Goal: Transaction & Acquisition: Purchase product/service

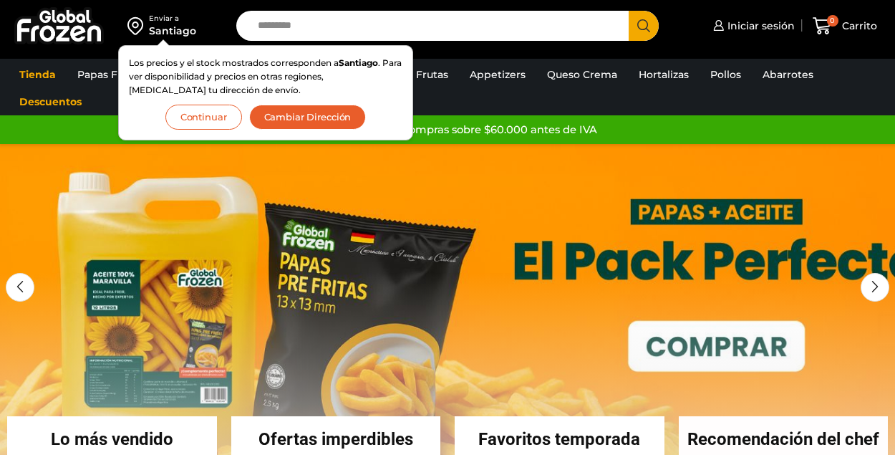
click at [316, 119] on button "Cambiar Dirección" at bounding box center [307, 117] width 117 height 25
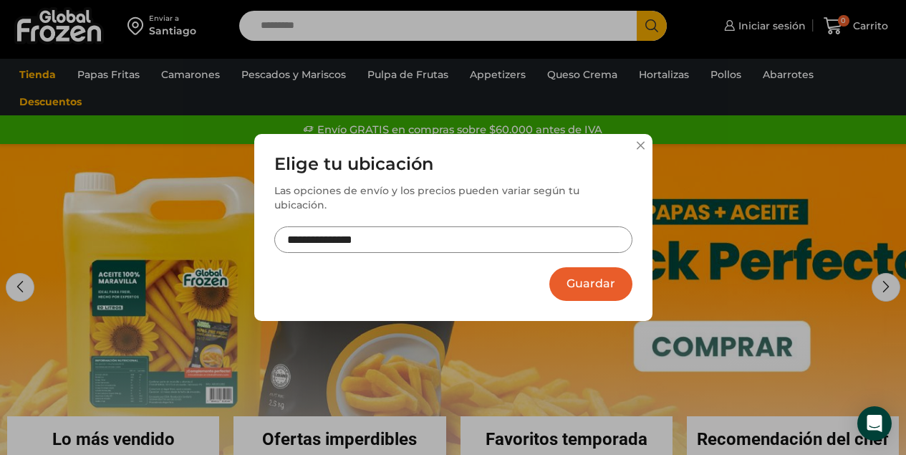
click at [393, 235] on input "**********" at bounding box center [453, 239] width 358 height 26
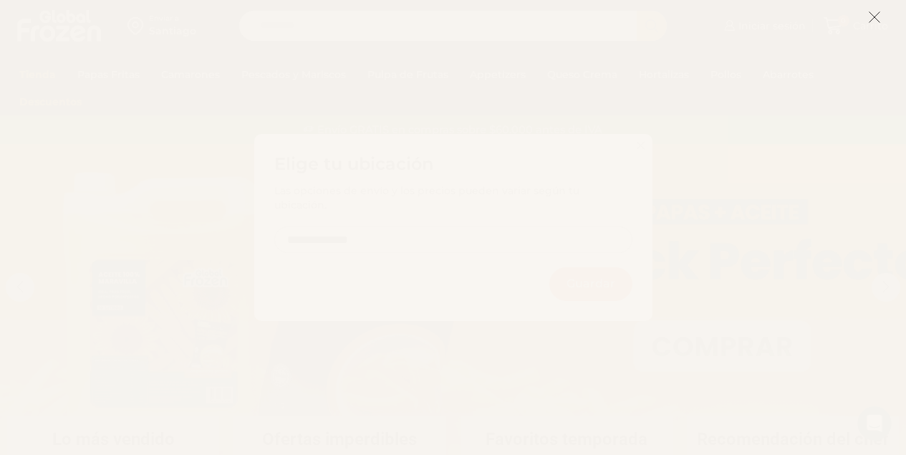
click at [875, 20] on icon at bounding box center [874, 17] width 13 height 13
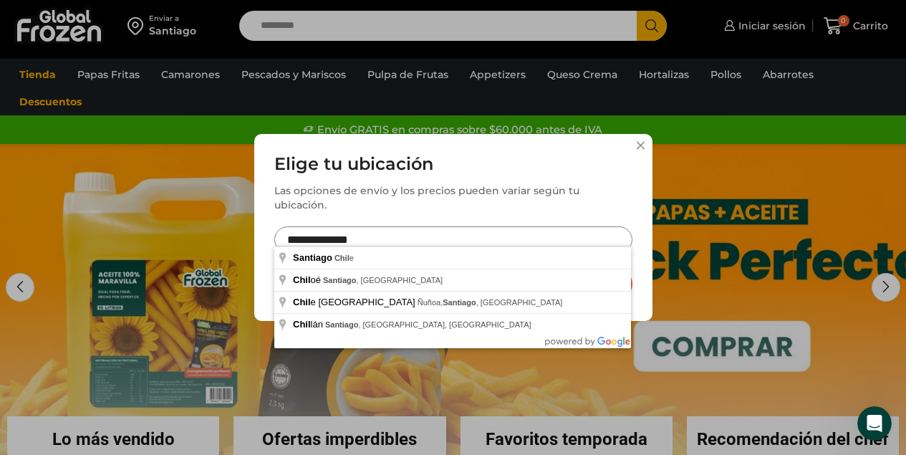
click at [419, 228] on input "**********" at bounding box center [453, 239] width 358 height 26
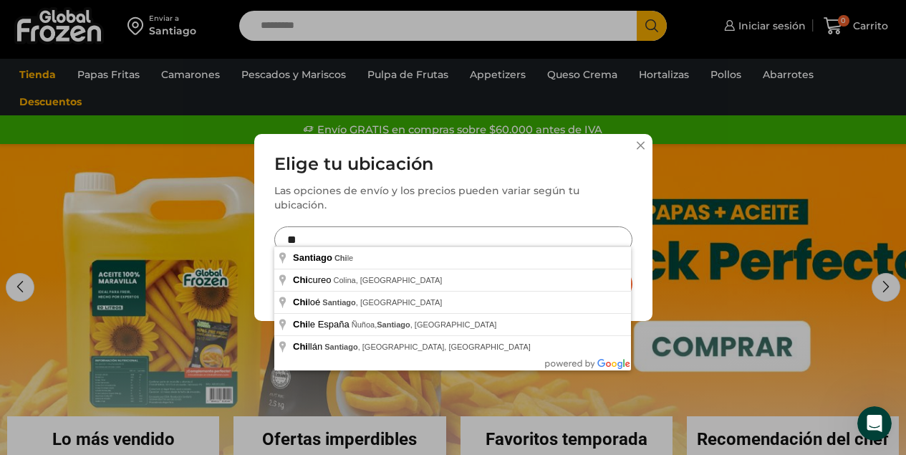
type input "*"
type input "**********"
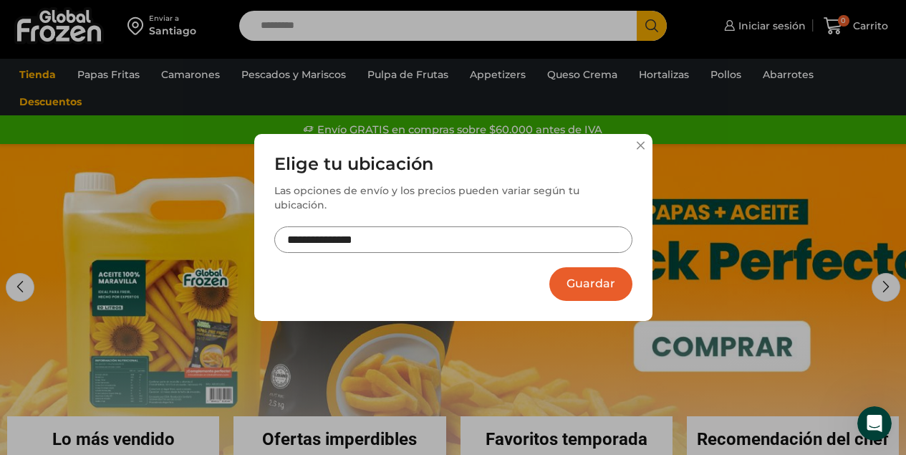
click at [590, 281] on button "Guardar" at bounding box center [590, 284] width 83 height 34
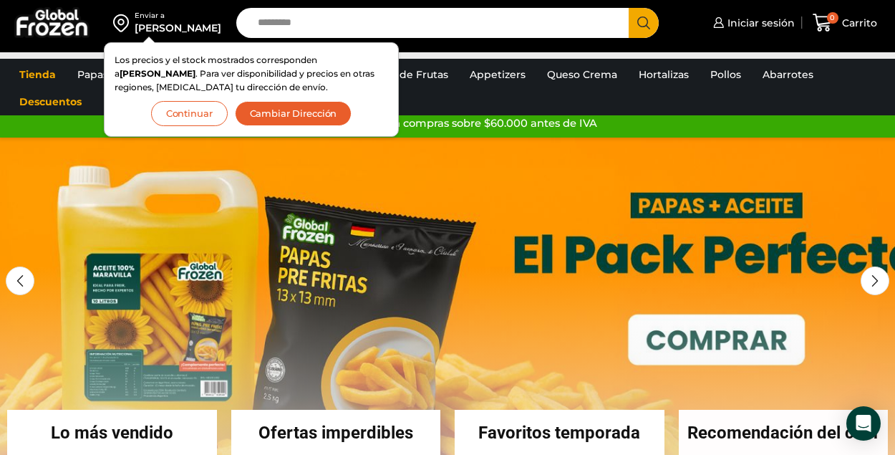
click at [192, 117] on button "Continuar" at bounding box center [189, 113] width 77 height 25
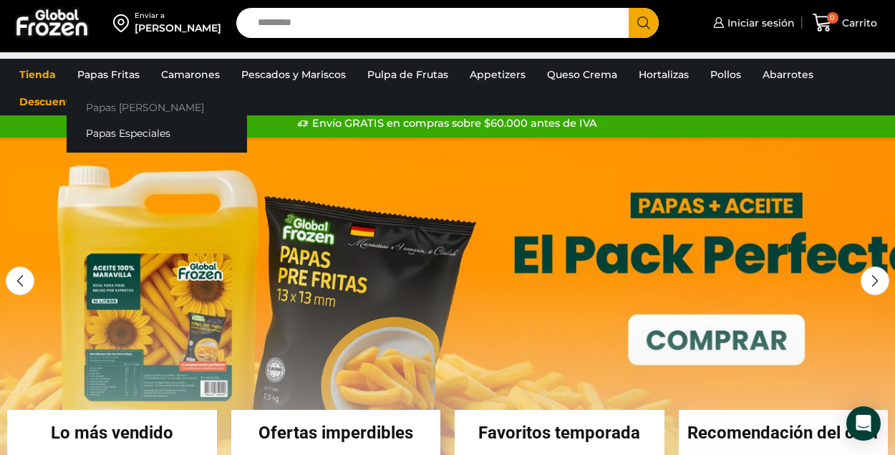
click at [138, 107] on link "Papas [PERSON_NAME]" at bounding box center [157, 107] width 180 height 26
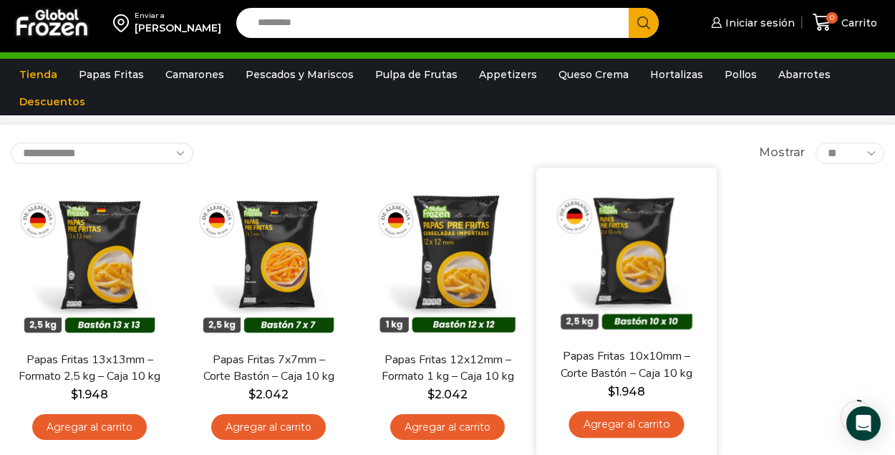
scroll to position [115, 0]
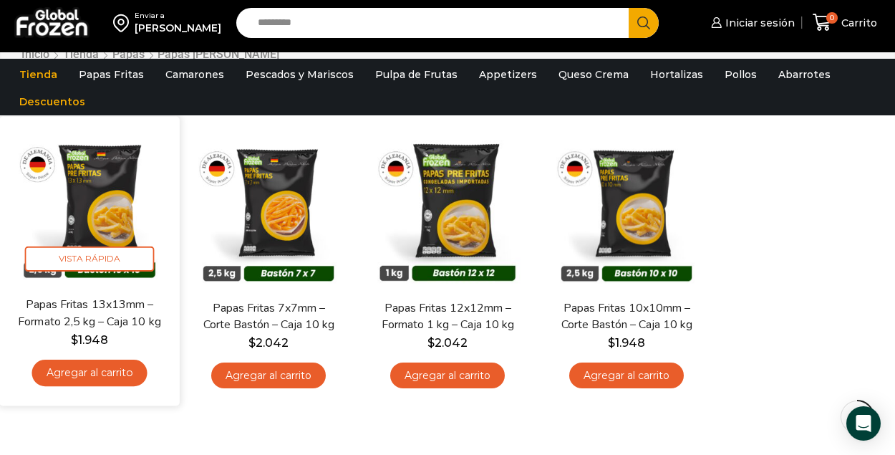
click at [125, 205] on img at bounding box center [89, 206] width 159 height 159
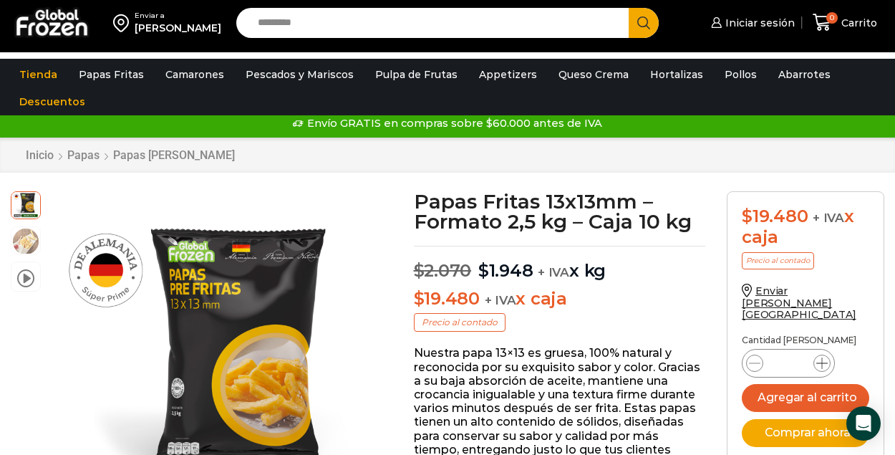
click at [822, 357] on icon at bounding box center [821, 362] width 11 height 11
click at [759, 357] on icon at bounding box center [754, 362] width 11 height 11
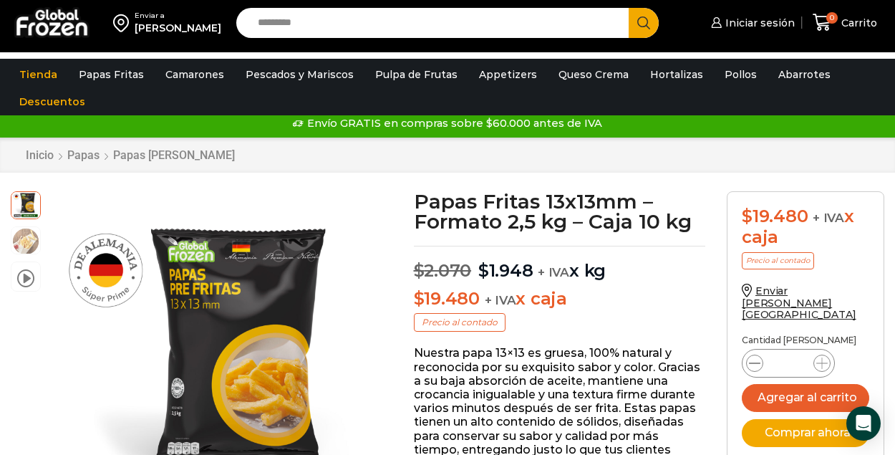
type input "*"
click at [781, 384] on button "Agregar al carrito" at bounding box center [805, 398] width 127 height 28
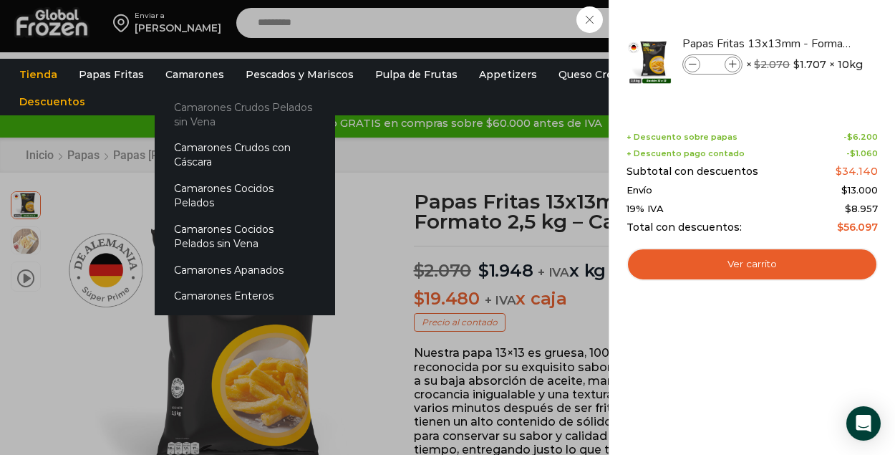
click at [200, 118] on link "Camarones Crudos Pelados sin Vena" at bounding box center [245, 114] width 180 height 41
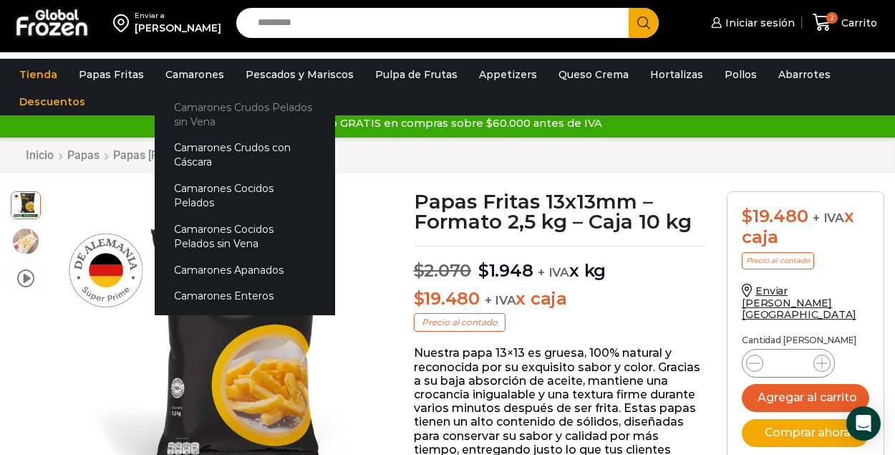
click at [202, 108] on link "Camarones Crudos Pelados sin Vena" at bounding box center [245, 114] width 180 height 41
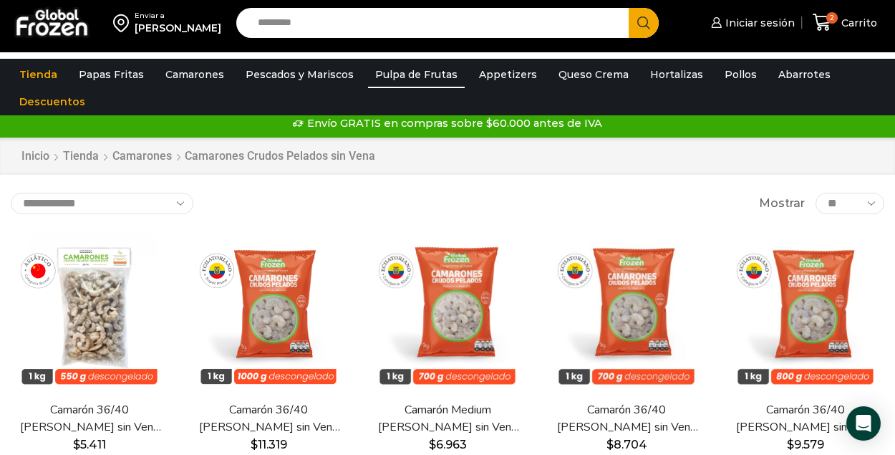
click at [381, 75] on link "Pulpa de Frutas" at bounding box center [416, 74] width 97 height 27
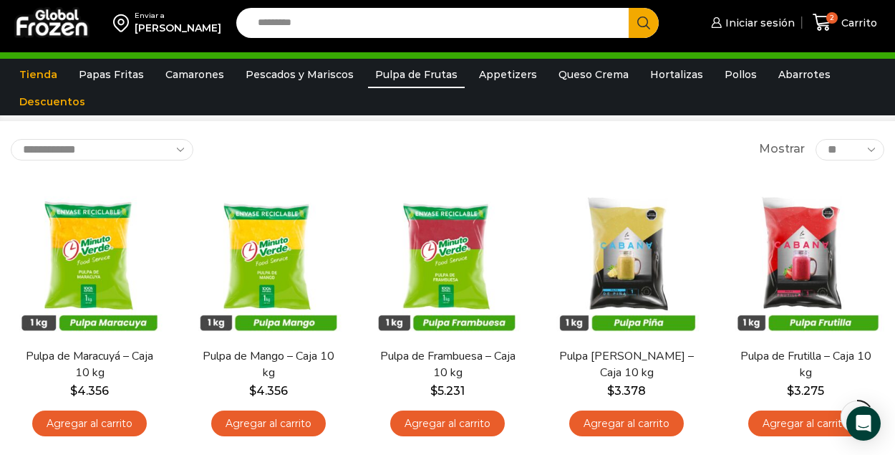
scroll to position [127, 0]
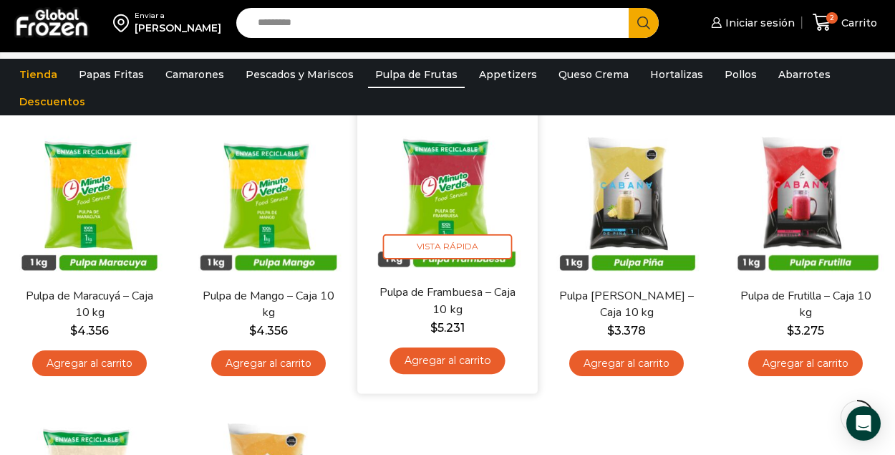
click at [440, 188] on img at bounding box center [447, 194] width 159 height 159
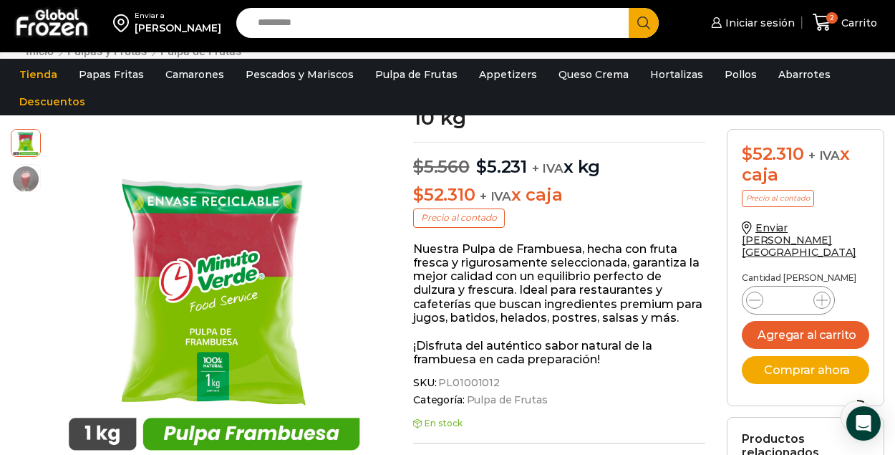
scroll to position [118, 0]
click at [410, 74] on link "Pulpa de Frutas" at bounding box center [416, 74] width 97 height 27
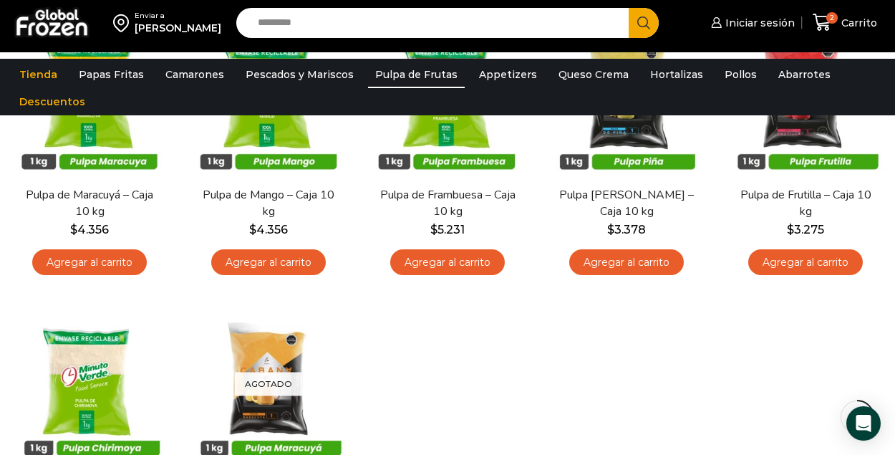
scroll to position [56, 0]
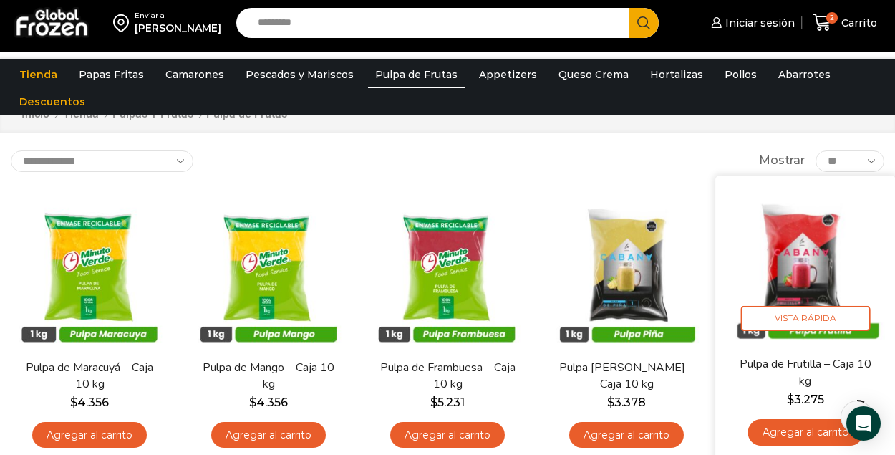
click at [797, 258] on img at bounding box center [805, 265] width 159 height 159
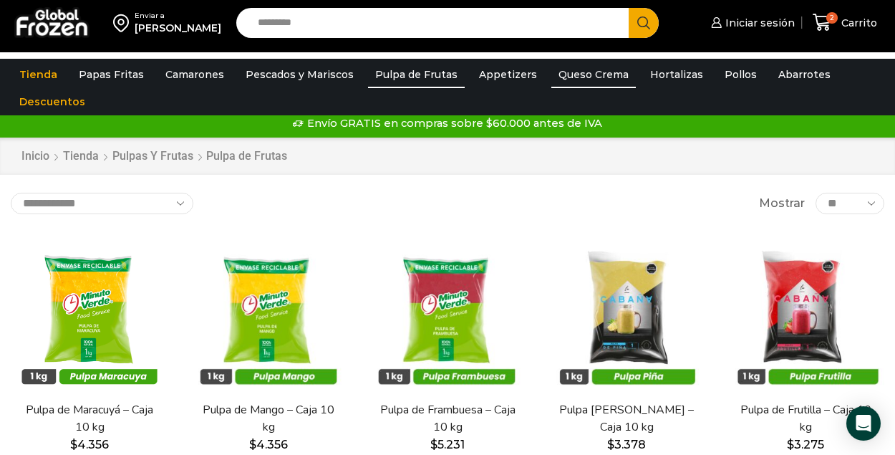
click at [589, 69] on link "Queso Crema" at bounding box center [593, 74] width 84 height 27
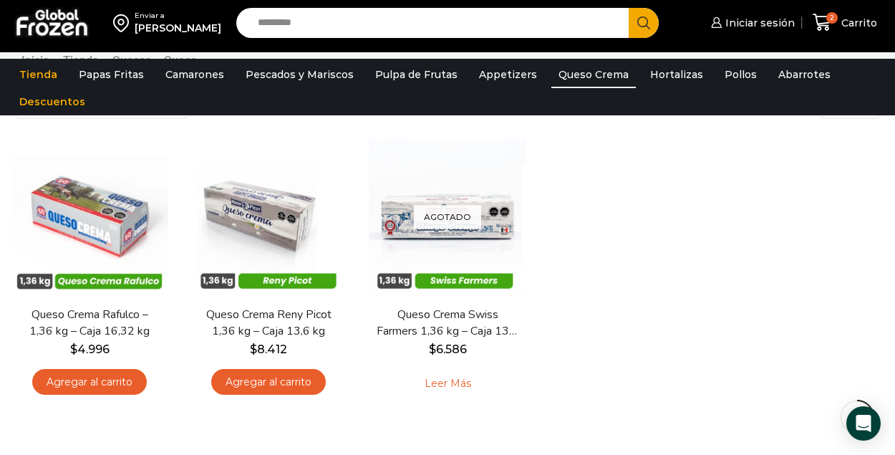
scroll to position [110, 0]
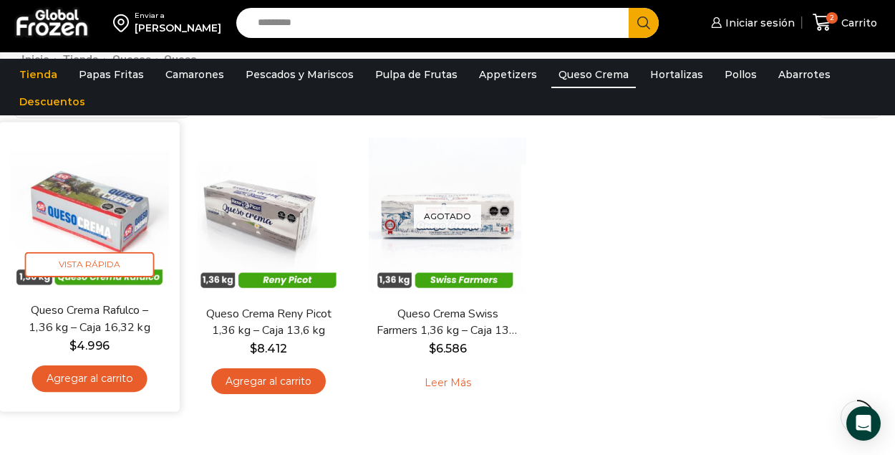
click at [48, 189] on img at bounding box center [89, 211] width 159 height 159
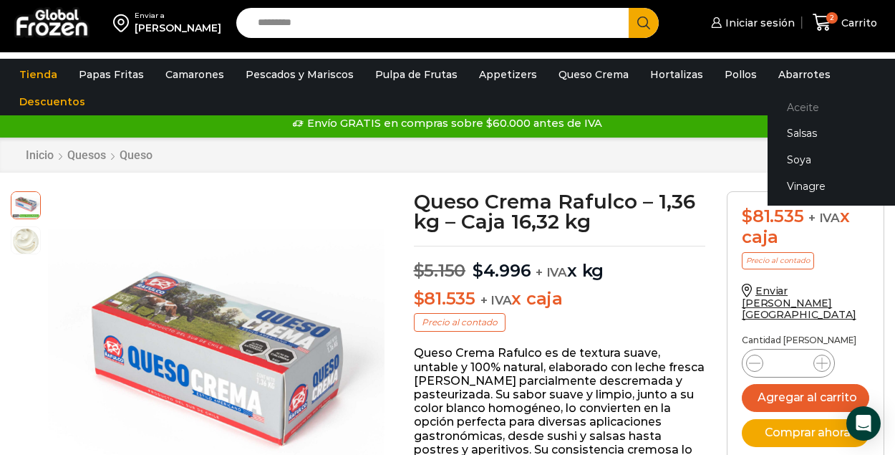
drag, startPoint x: 792, startPoint y: 90, endPoint x: 792, endPoint y: 97, distance: 7.2
click at [792, 97] on div "Aceite Salsas Soya Vinagre" at bounding box center [857, 146] width 180 height 117
click at [790, 109] on link "Aceite" at bounding box center [857, 107] width 180 height 26
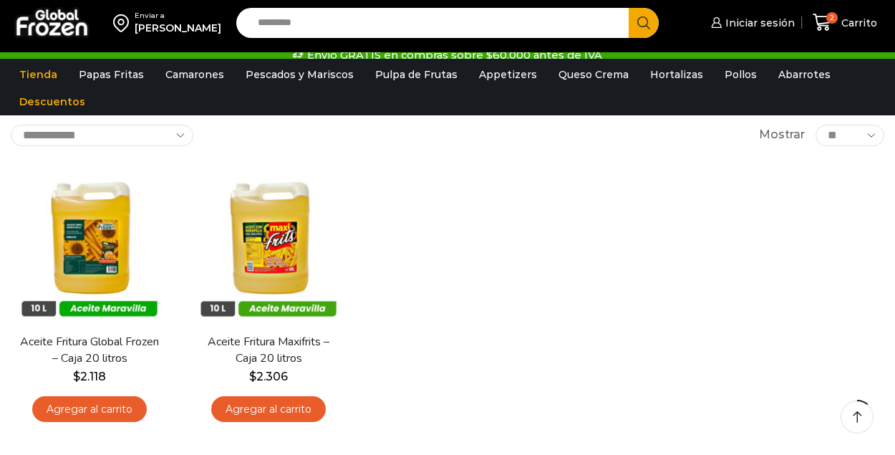
scroll to position [84, 0]
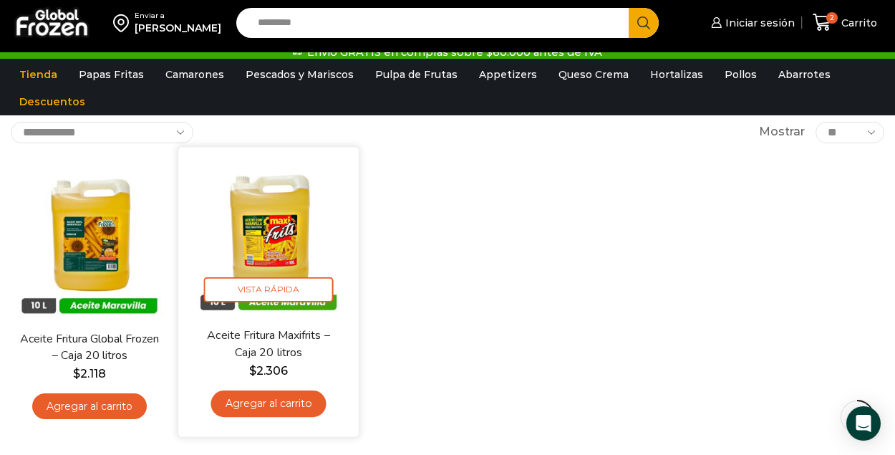
click at [278, 239] on img at bounding box center [268, 236] width 159 height 159
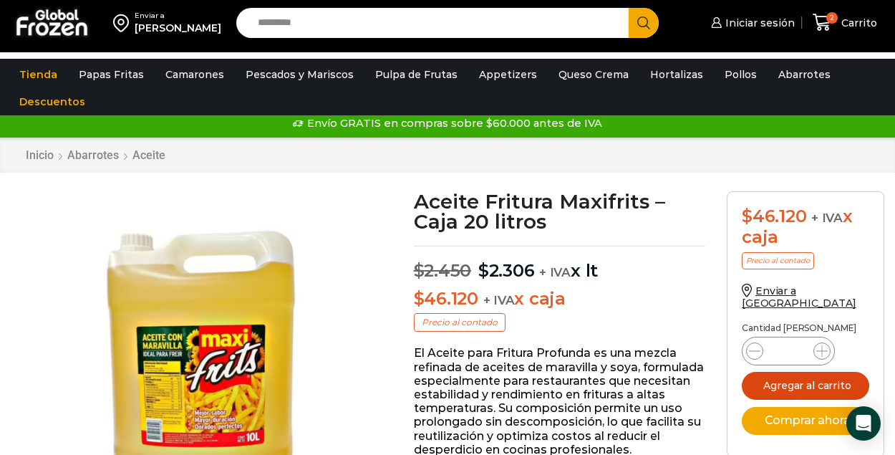
click at [840, 375] on button "Agregar al carrito" at bounding box center [805, 386] width 127 height 28
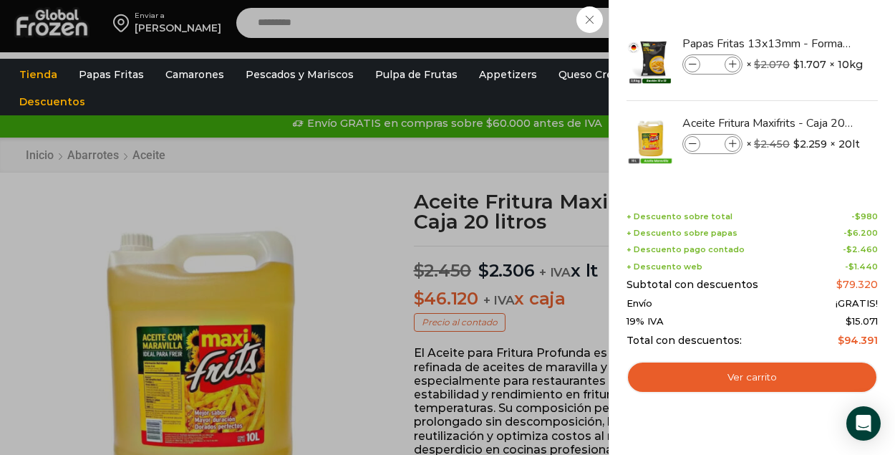
click at [809, 39] on div "3 Carrito 3 3 Shopping Cart *" at bounding box center [845, 23] width 72 height 34
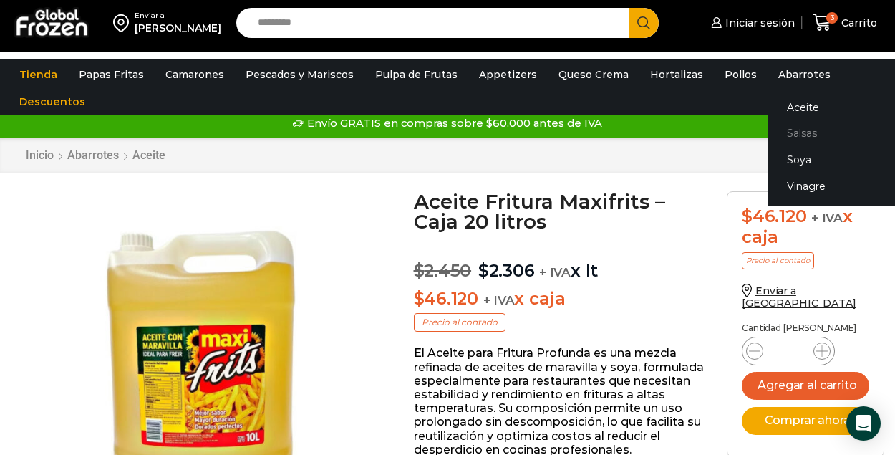
click at [787, 132] on link "Salsas" at bounding box center [857, 133] width 180 height 26
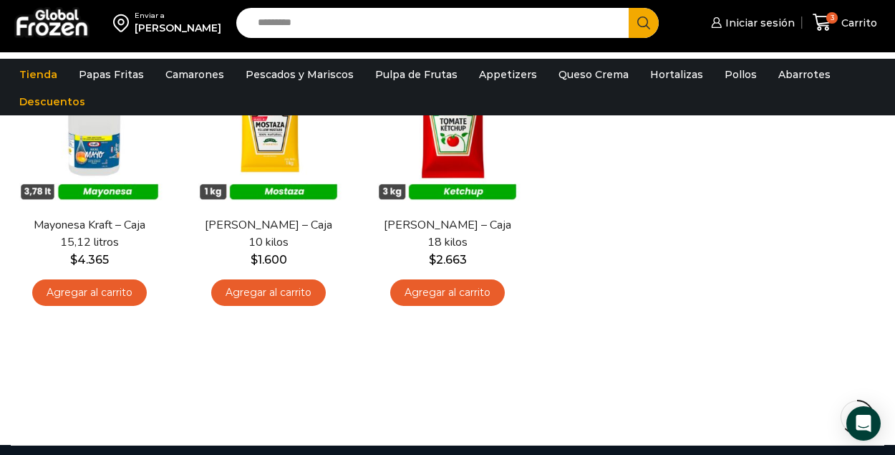
scroll to position [442, 0]
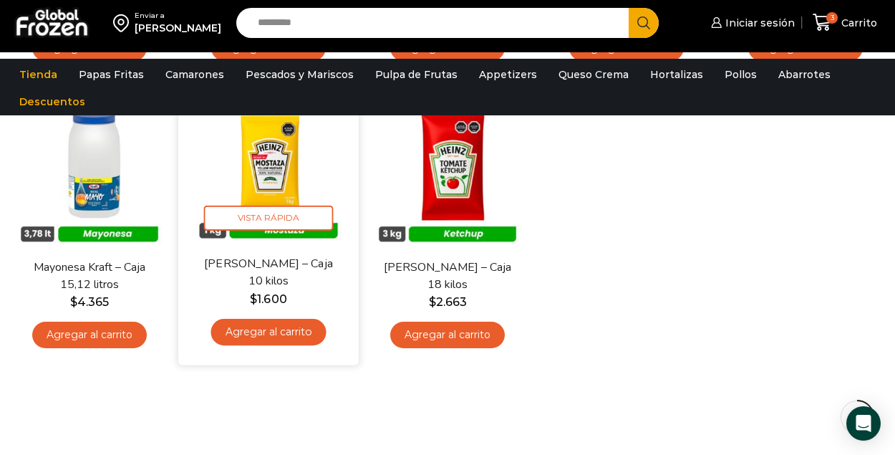
click at [261, 173] on img at bounding box center [268, 166] width 159 height 159
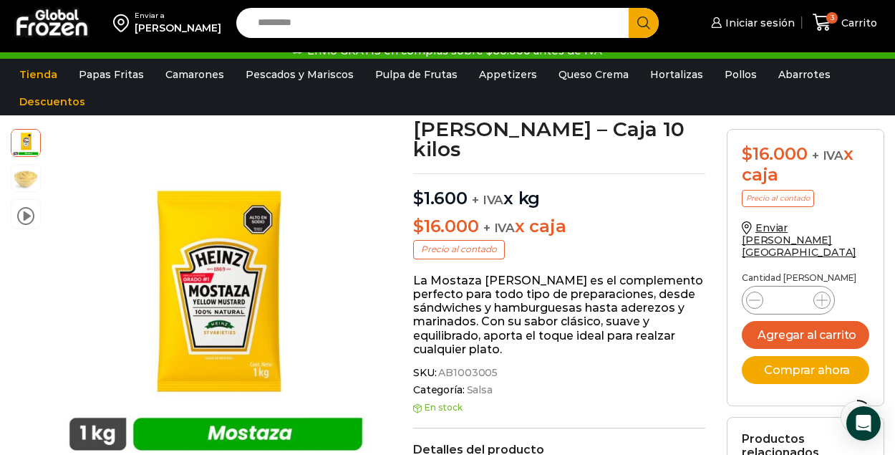
scroll to position [74, 0]
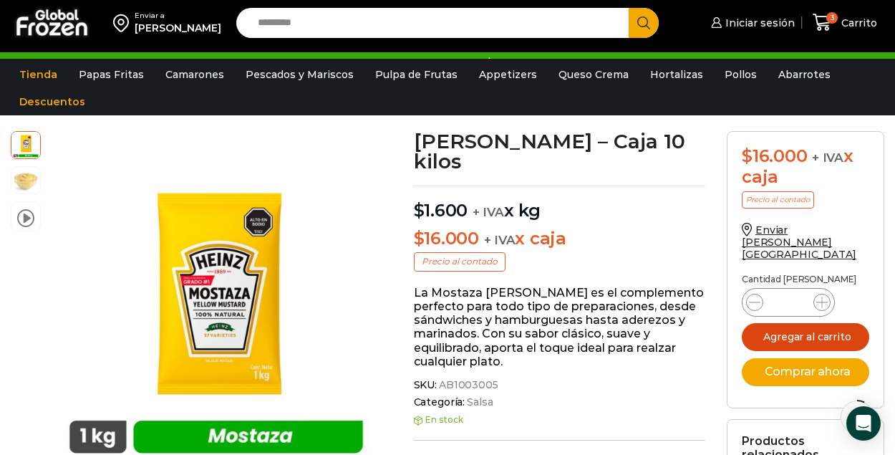
click at [829, 323] on button "Agregar al carrito" at bounding box center [805, 337] width 127 height 28
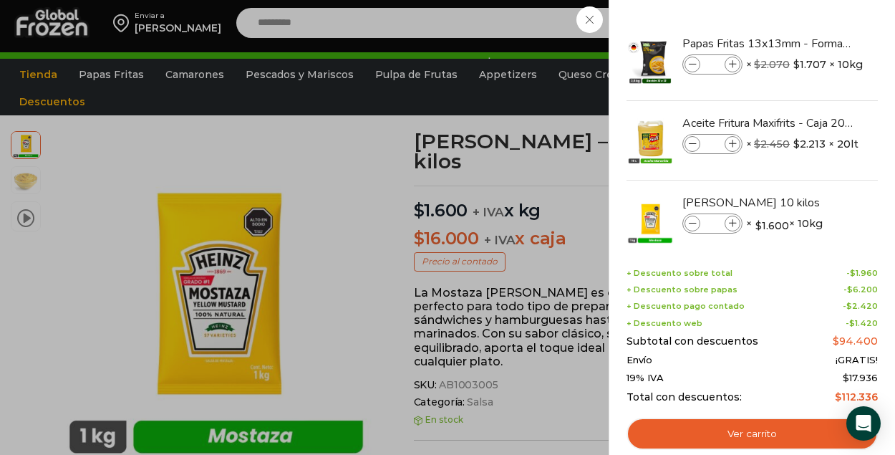
click at [809, 39] on div "4 [GEOGRAPHIC_DATA] 4 4 Shopping Cart *" at bounding box center [845, 23] width 72 height 34
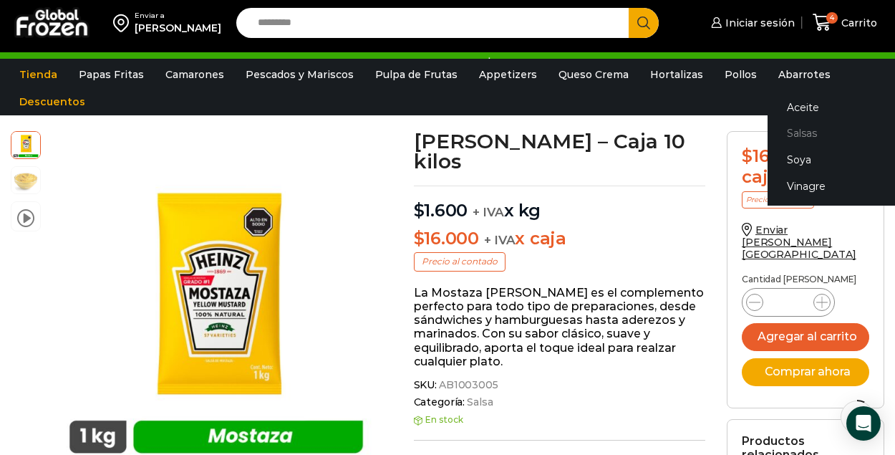
click at [792, 135] on link "Salsas" at bounding box center [857, 133] width 180 height 26
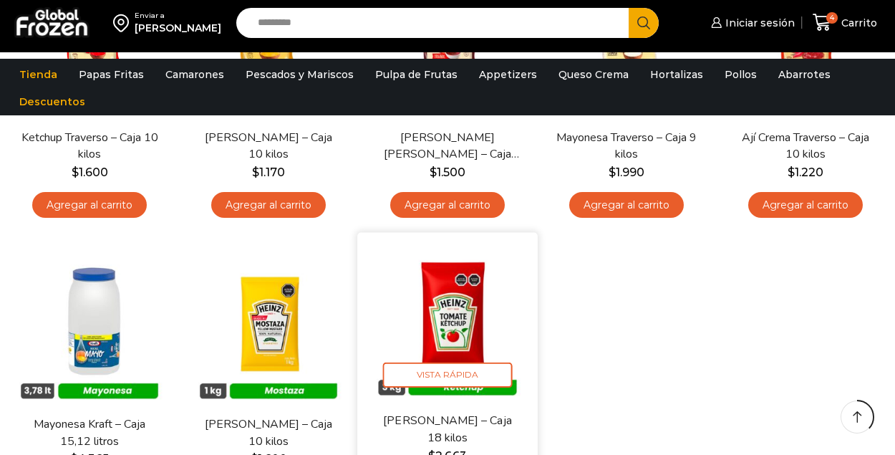
scroll to position [286, 0]
click at [470, 321] on img at bounding box center [447, 322] width 159 height 159
click at [447, 315] on img at bounding box center [447, 322] width 159 height 159
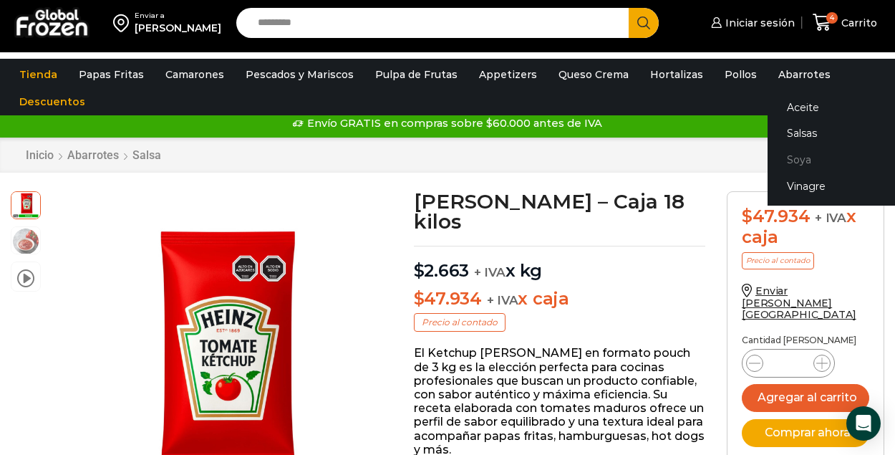
click at [782, 165] on link "Soya" at bounding box center [857, 160] width 180 height 26
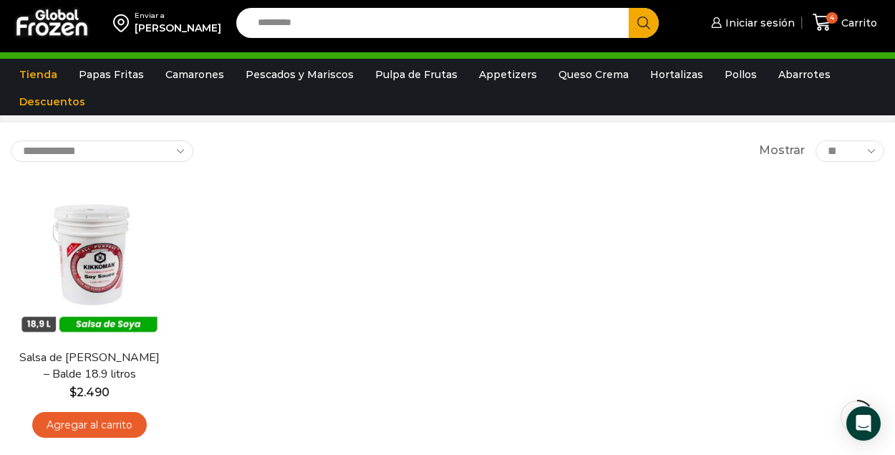
scroll to position [107, 0]
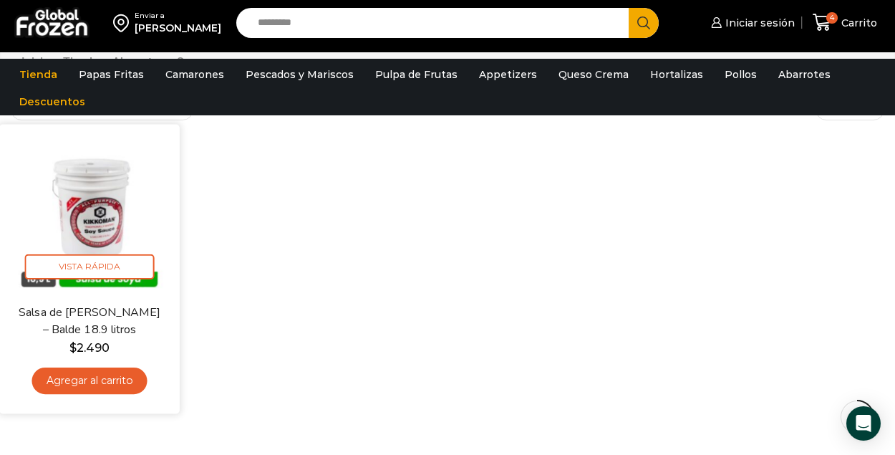
click at [89, 207] on img at bounding box center [89, 214] width 159 height 159
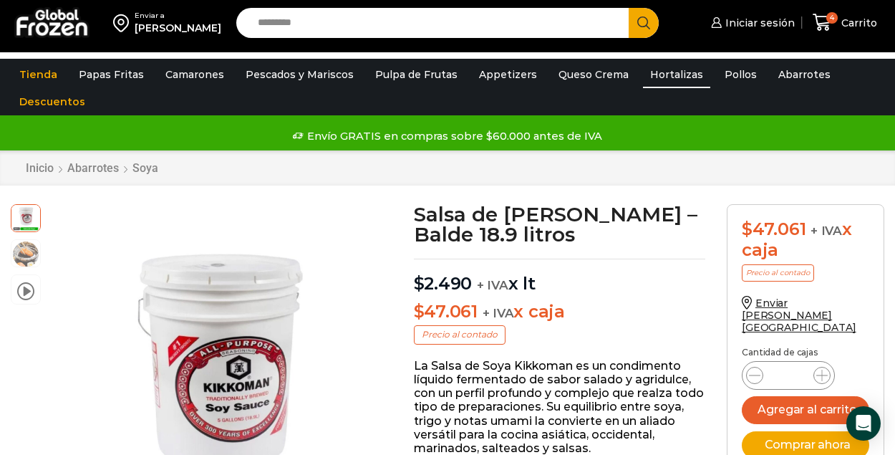
click at [661, 79] on link "Hortalizas" at bounding box center [676, 74] width 67 height 27
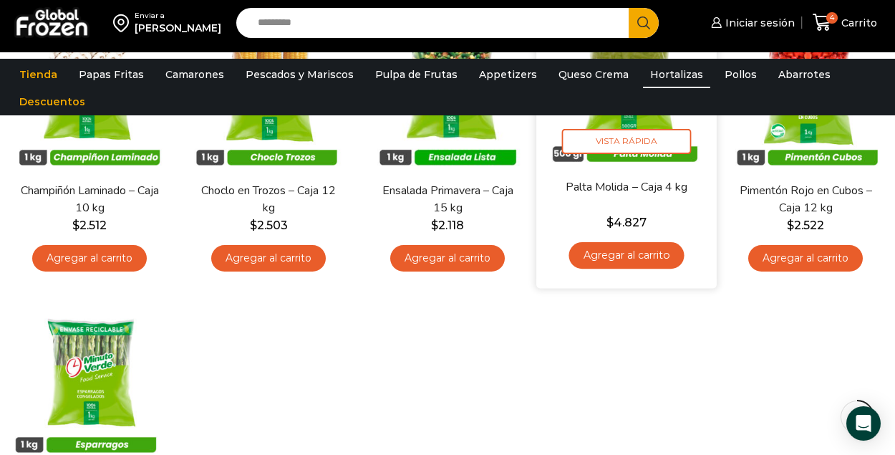
scroll to position [663, 0]
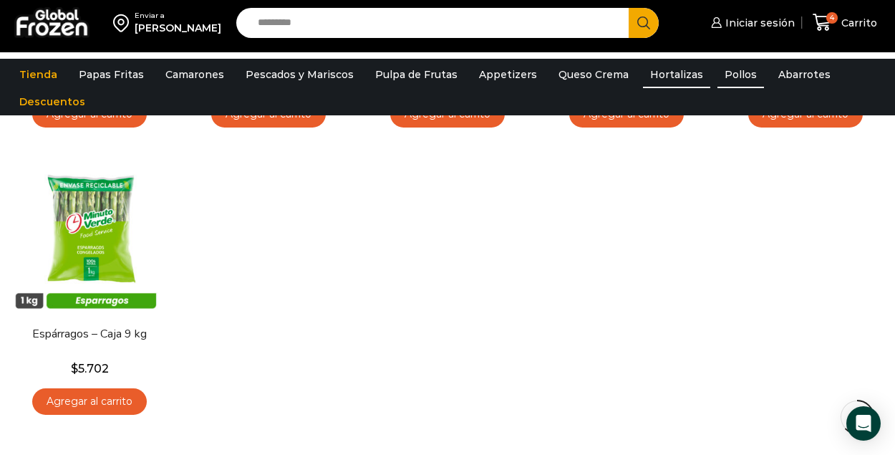
click at [719, 73] on link "Pollos" at bounding box center [740, 74] width 47 height 27
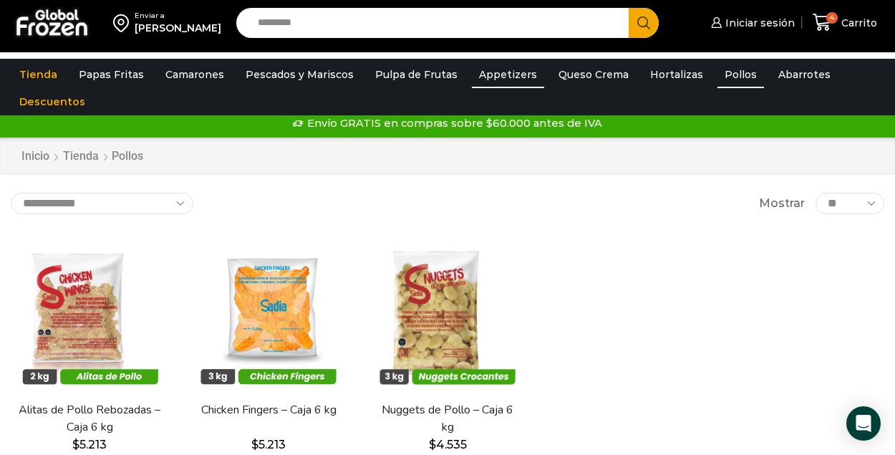
click at [498, 79] on link "Appetizers" at bounding box center [508, 74] width 72 height 27
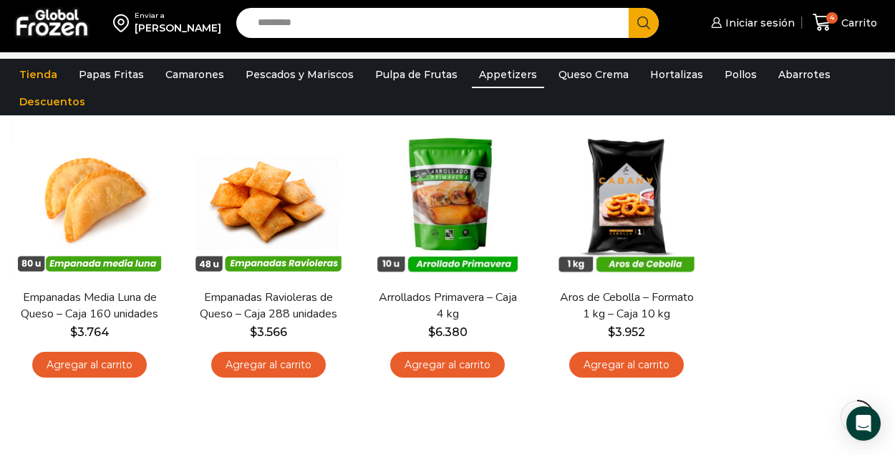
scroll to position [141, 0]
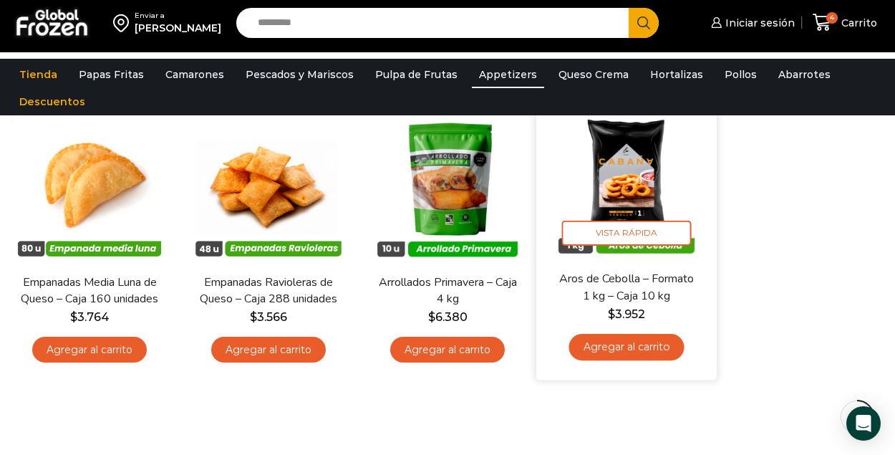
click at [612, 185] on img at bounding box center [626, 180] width 159 height 159
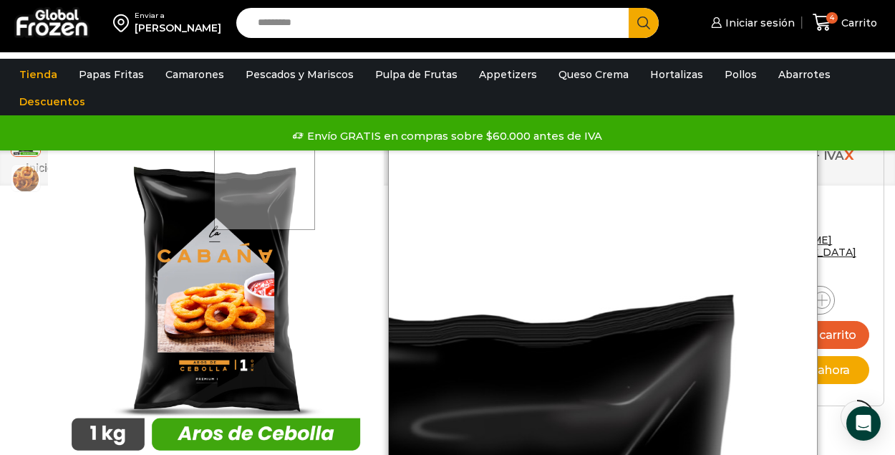
scroll to position [296, 0]
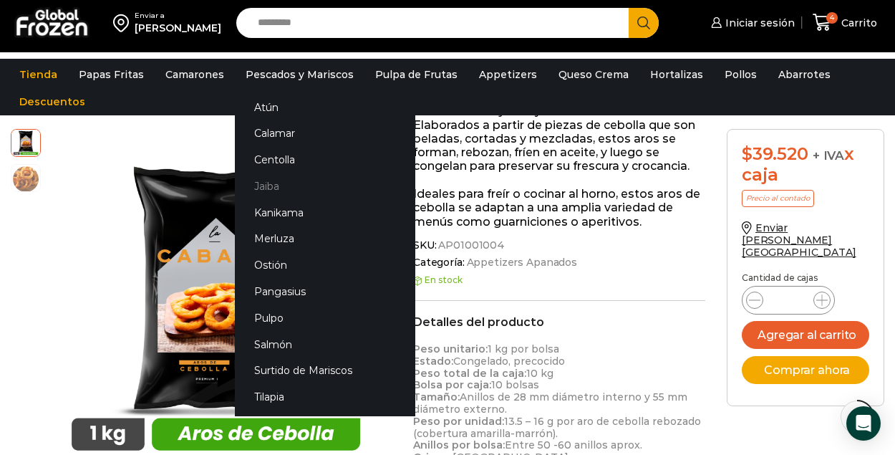
click at [261, 187] on link "Jaiba" at bounding box center [325, 186] width 180 height 26
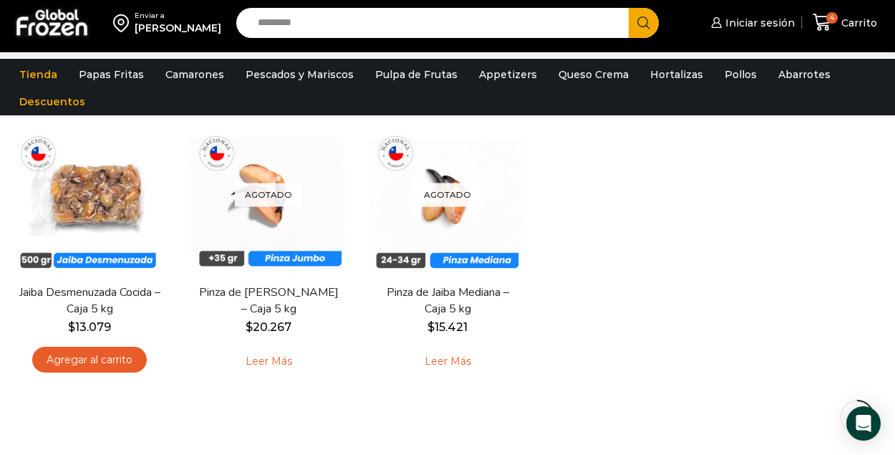
scroll to position [122, 0]
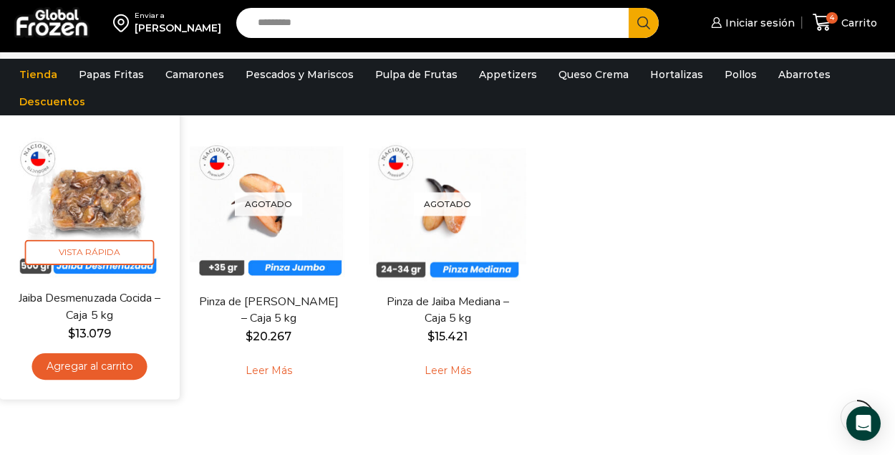
click at [110, 210] on img at bounding box center [89, 199] width 159 height 159
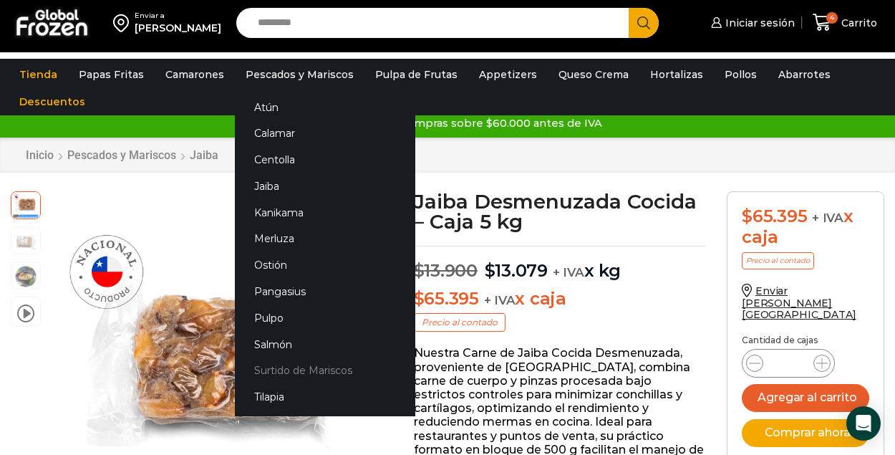
click at [289, 372] on link "Surtido de Mariscos" at bounding box center [325, 370] width 180 height 26
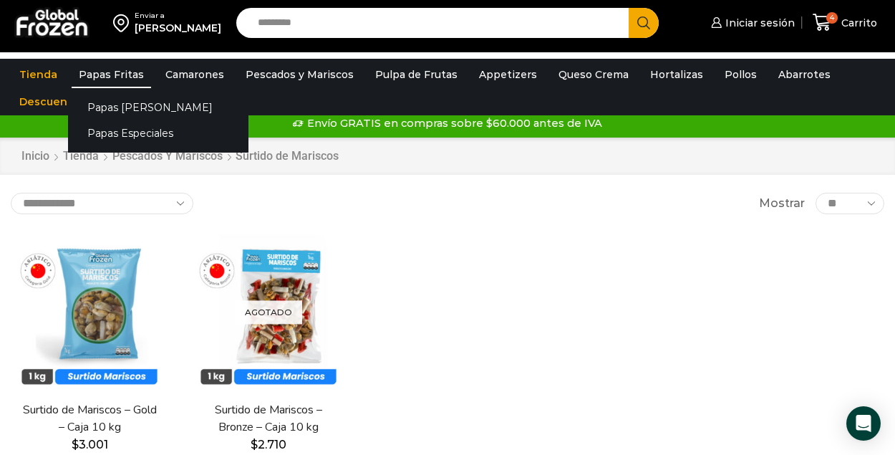
click at [100, 70] on link "Papas Fritas" at bounding box center [111, 74] width 79 height 27
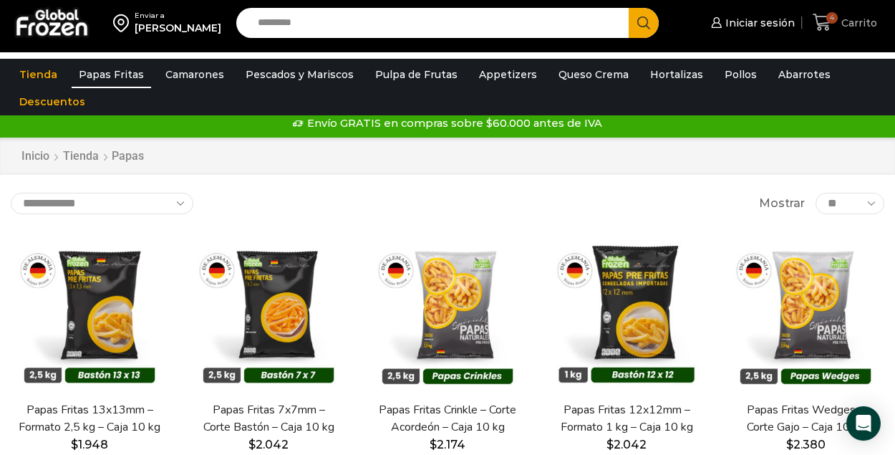
click at [827, 21] on span "4" at bounding box center [831, 17] width 11 height 11
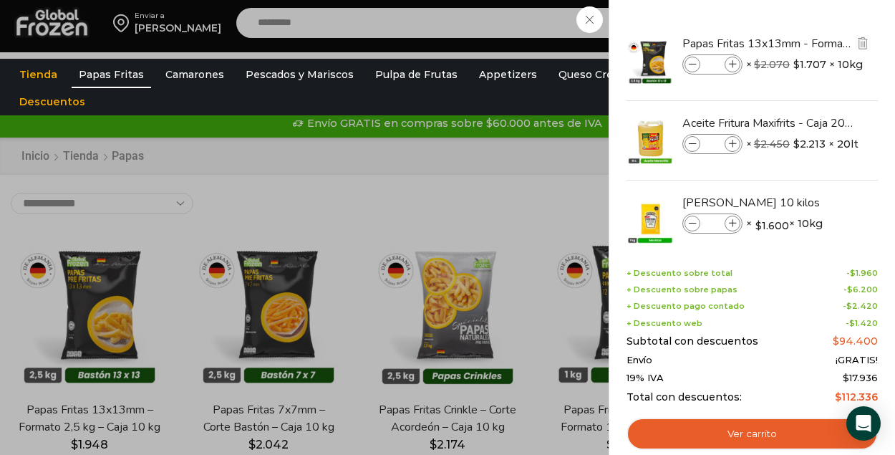
click at [689, 64] on icon at bounding box center [693, 65] width 8 height 8
type input "*"
drag, startPoint x: 877, startPoint y: 121, endPoint x: 884, endPoint y: 213, distance: 92.6
click at [884, 214] on div "3 Shopping Cart Papas Fritas 13x13mm - Formato 2,5 kg - Caja 10 kg Papas Fritas…" at bounding box center [751, 227] width 286 height 455
click at [878, 239] on div "3 Shopping Cart Papas Fritas 13x13mm - Formato 2,5 kg - Caja 10 kg Papas Fritas…" at bounding box center [751, 227] width 286 height 455
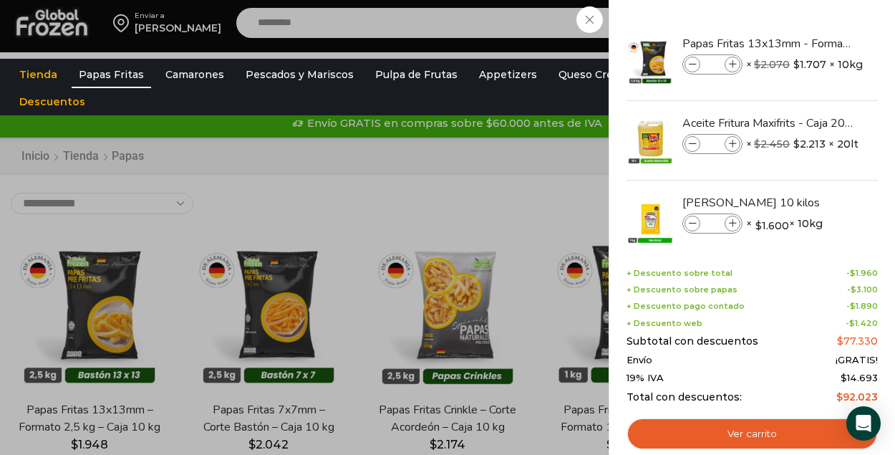
click at [878, 239] on div "3 Shopping Cart Papas Fritas 13x13mm - Formato 2,5 kg - Caja 10 kg Papas Fritas…" at bounding box center [751, 227] width 286 height 455
click at [877, 240] on div "3 Shopping Cart Papas Fritas 13x13mm - Formato 2,5 kg - Caja 10 kg Papas Fritas…" at bounding box center [751, 227] width 286 height 455
drag, startPoint x: 878, startPoint y: 212, endPoint x: 882, endPoint y: 204, distance: 9.0
click at [882, 205] on div "3 Shopping Cart Papas Fritas 13x13mm - Formato 2,5 kg - Caja 10 kg Papas Fritas…" at bounding box center [751, 227] width 286 height 455
click at [693, 222] on icon at bounding box center [693, 224] width 8 height 8
